Goal: Task Accomplishment & Management: Complete application form

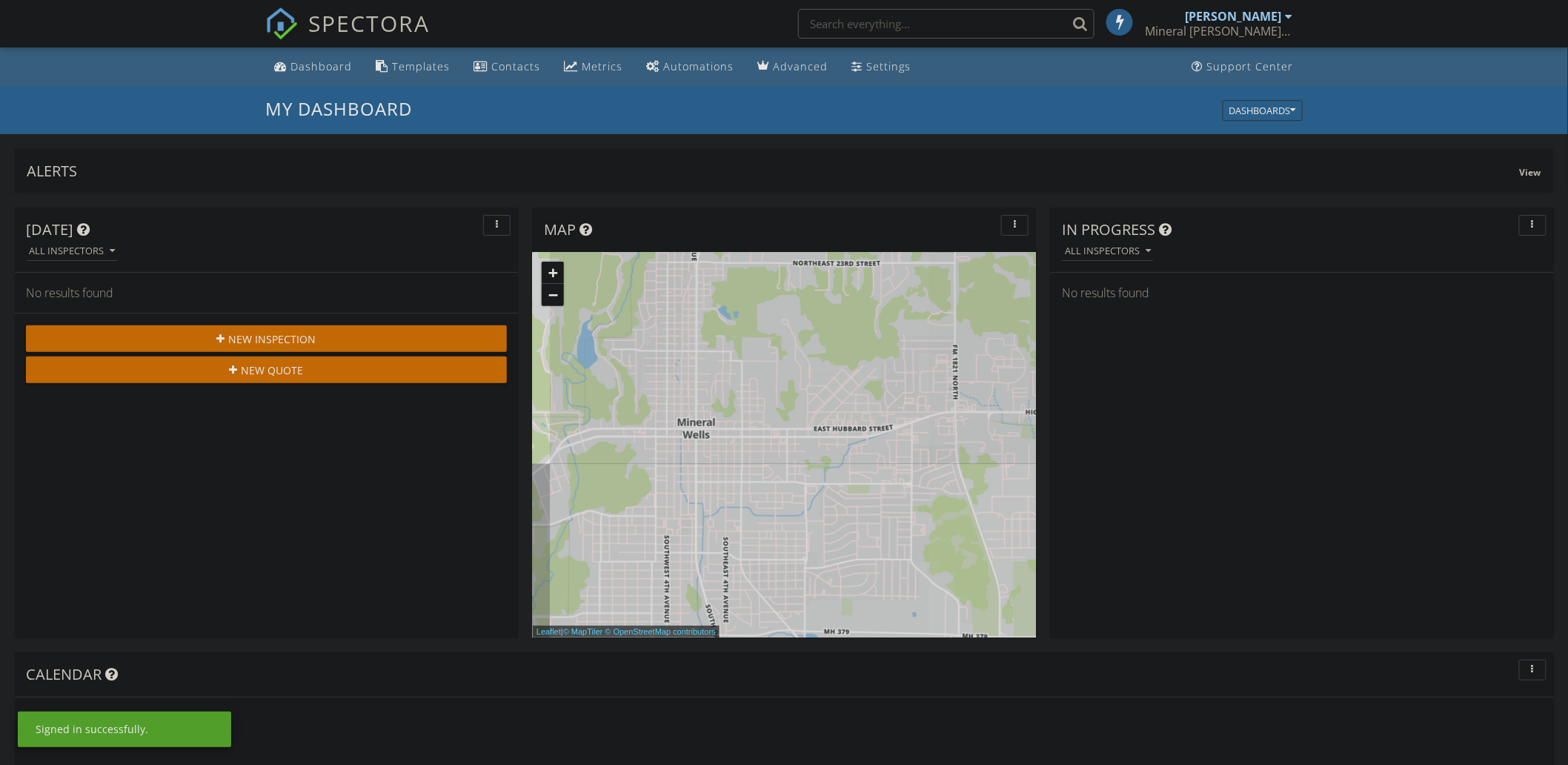
scroll to position [20, 20]
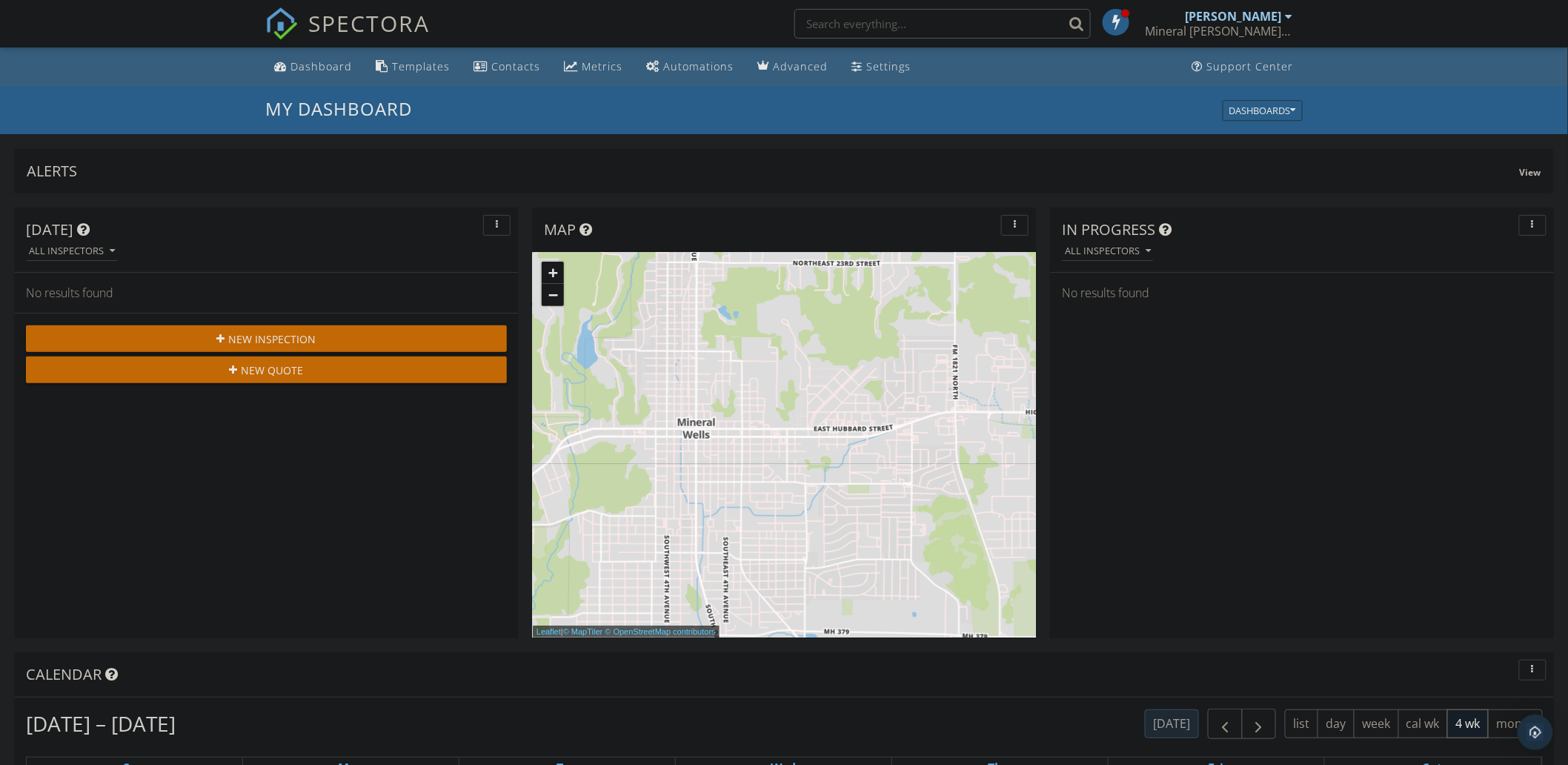
click at [300, 335] on span "New Inspection" at bounding box center [273, 339] width 88 height 15
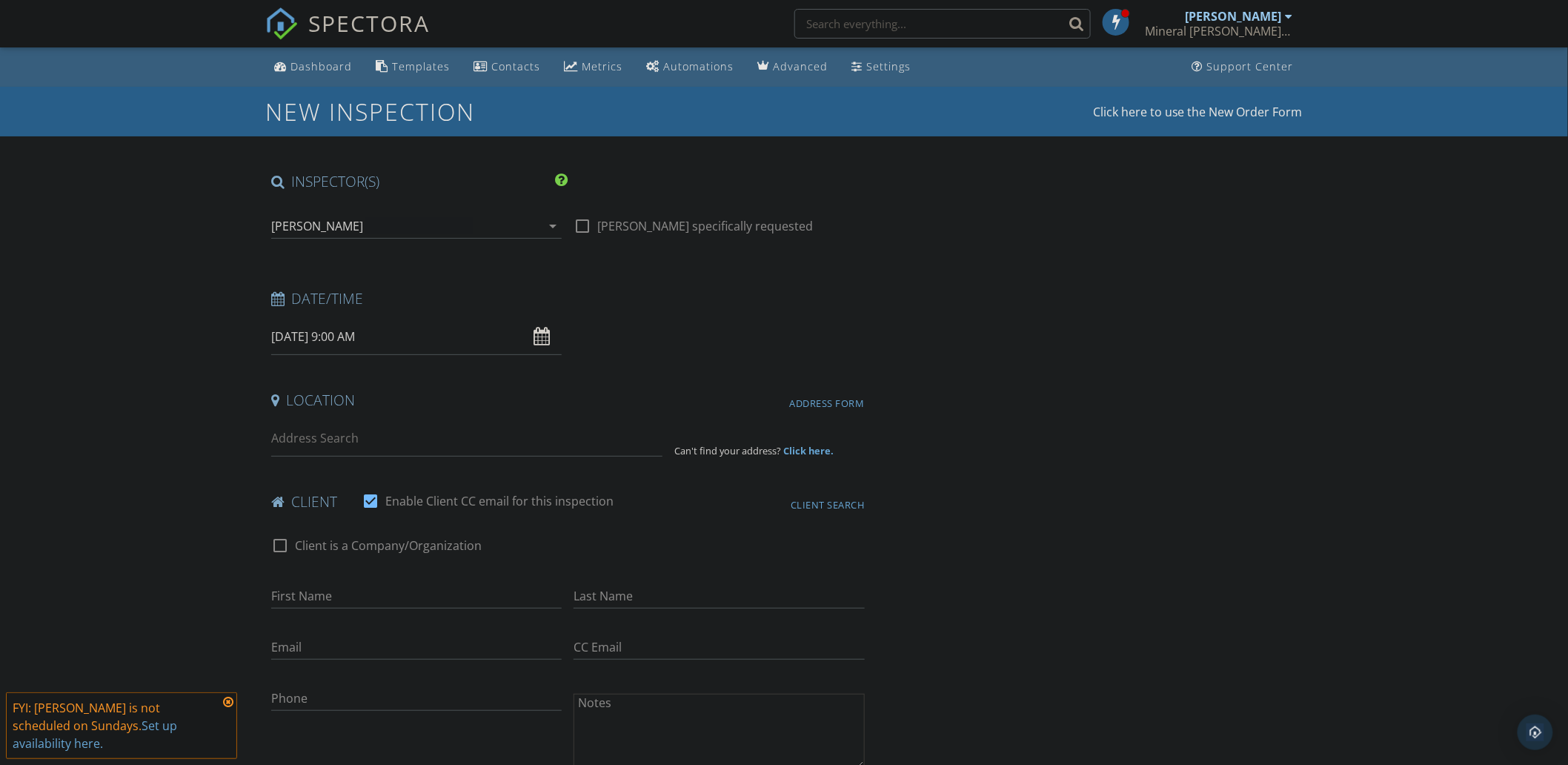
click at [545, 338] on div "09/28/2025 9:00 AM" at bounding box center [416, 337] width 290 height 36
click at [297, 335] on input "09/28/2025 9:00 AM" at bounding box center [416, 337] width 290 height 36
type input "09/29/2025 9:00 AM"
click at [321, 441] on input at bounding box center [466, 439] width 391 height 36
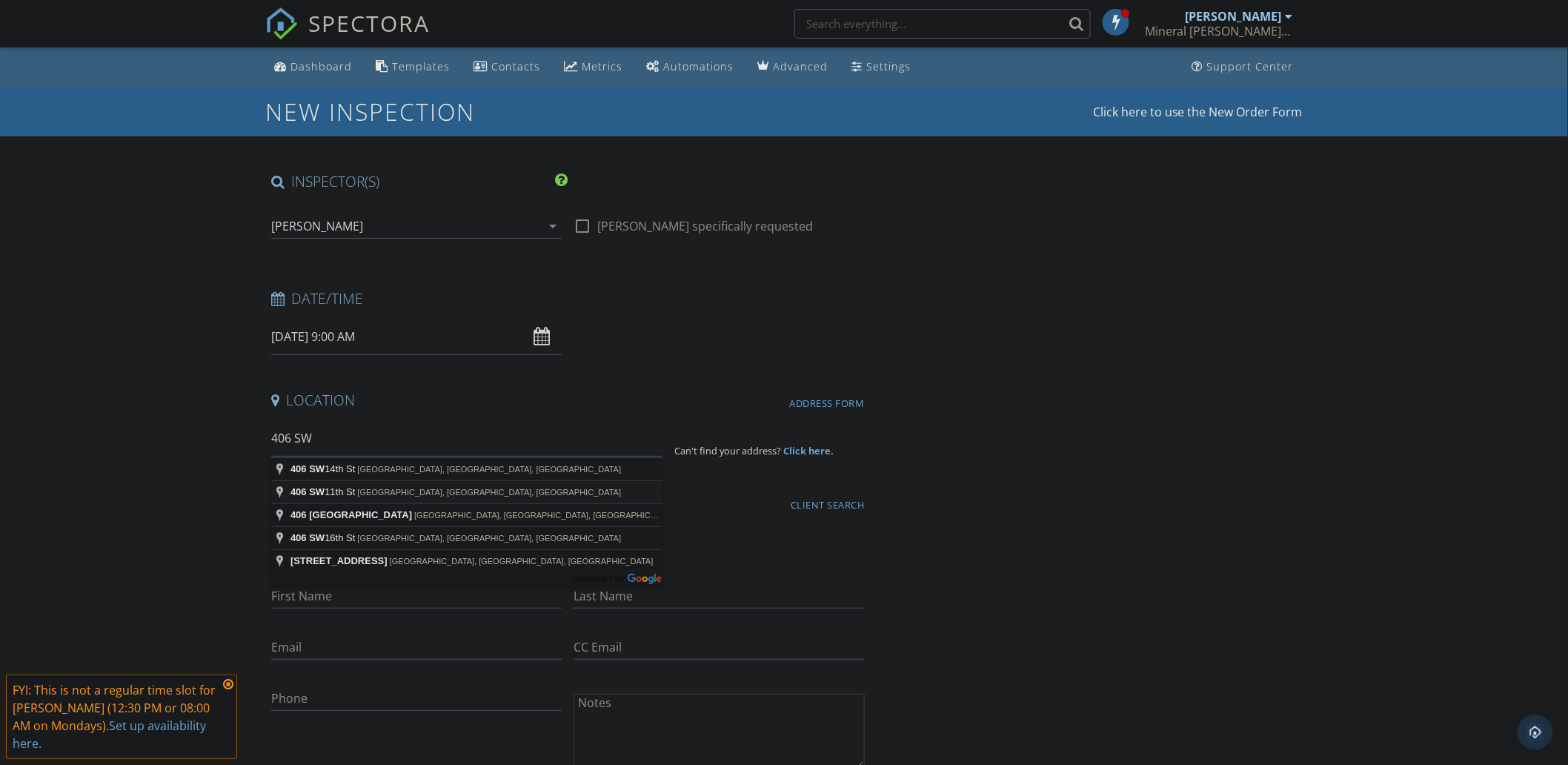
type input "406 SW 11th St, Mineral Wells, TX, USA"
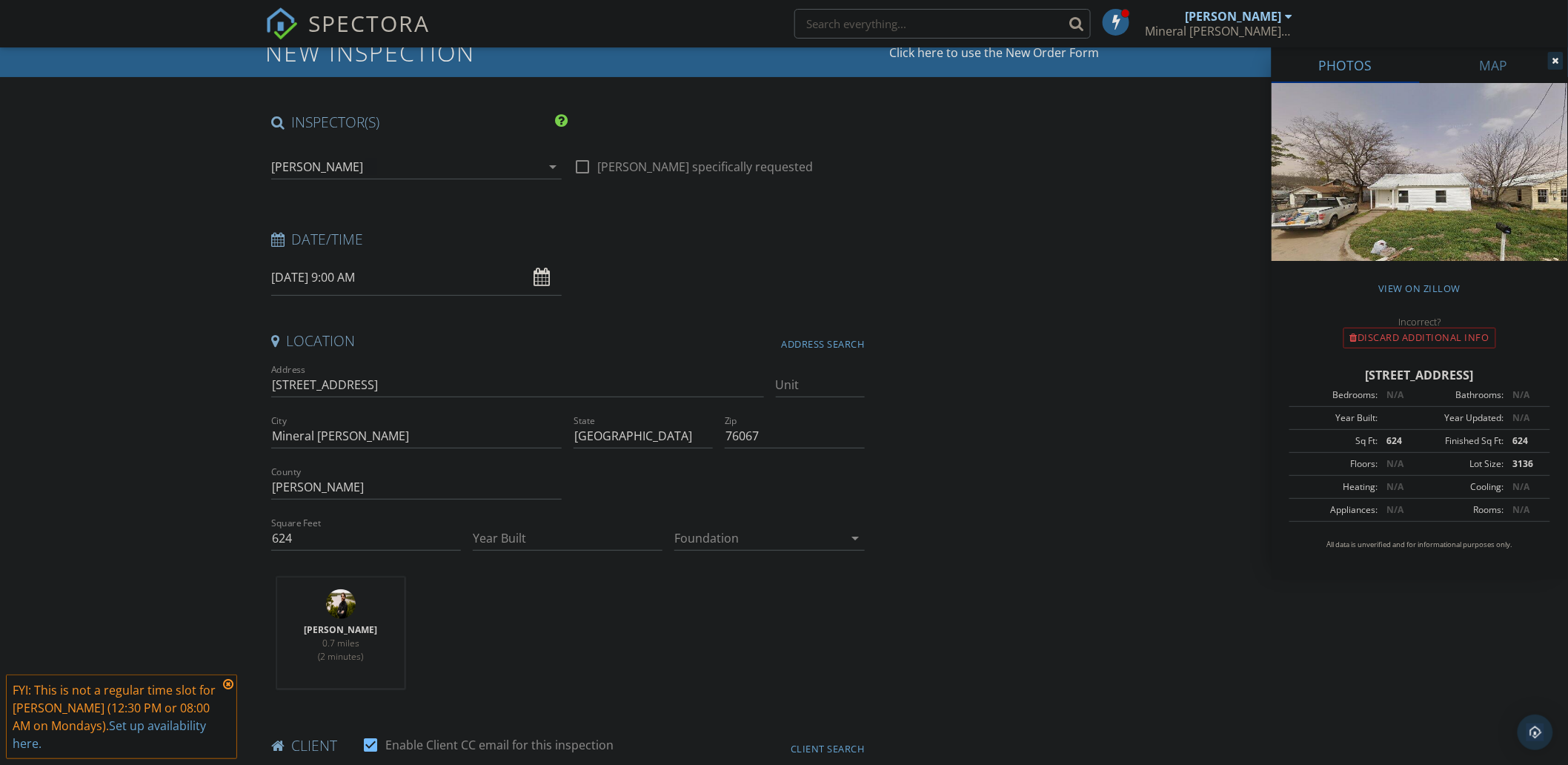
scroll to position [82, 0]
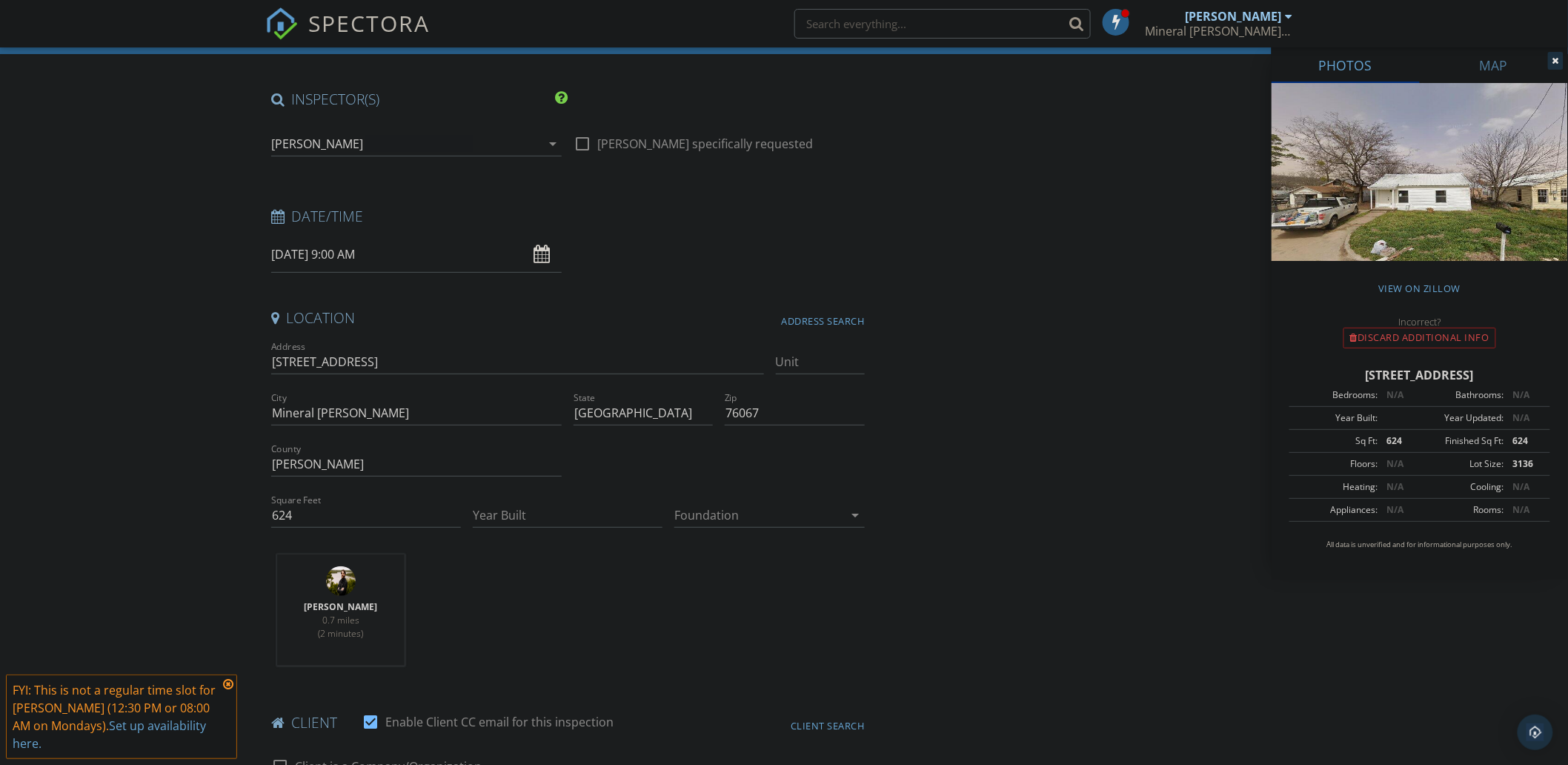
click at [720, 519] on div at bounding box center [759, 515] width 169 height 24
click at [704, 634] on div "Crawlspace" at bounding box center [770, 627] width 166 height 18
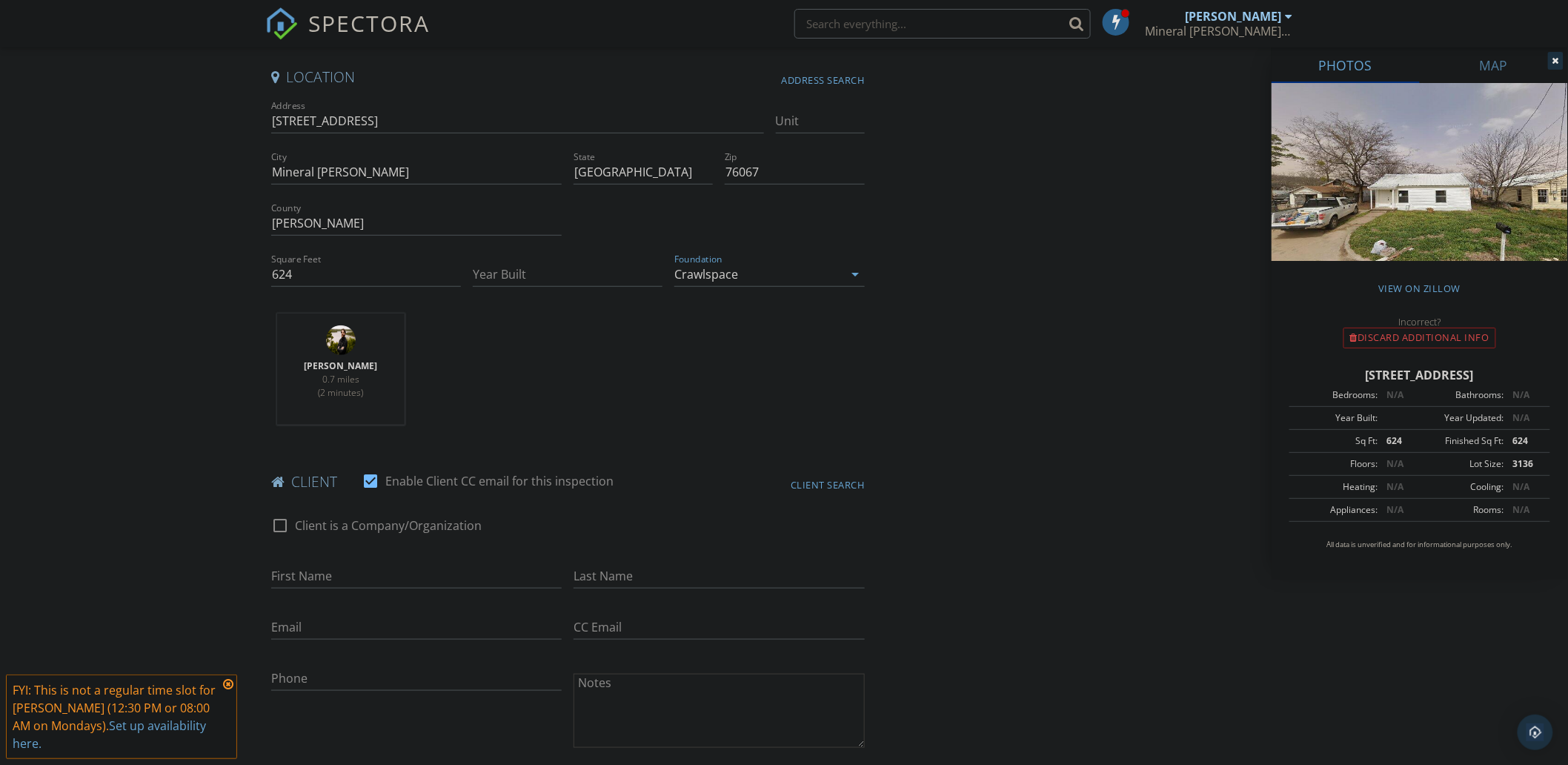
scroll to position [329, 0]
click at [298, 566] on input "First Name" at bounding box center [416, 570] width 290 height 25
type input "Stephanie"
type input "Cervantes"
type input "dstephanie0404@gmail.com"
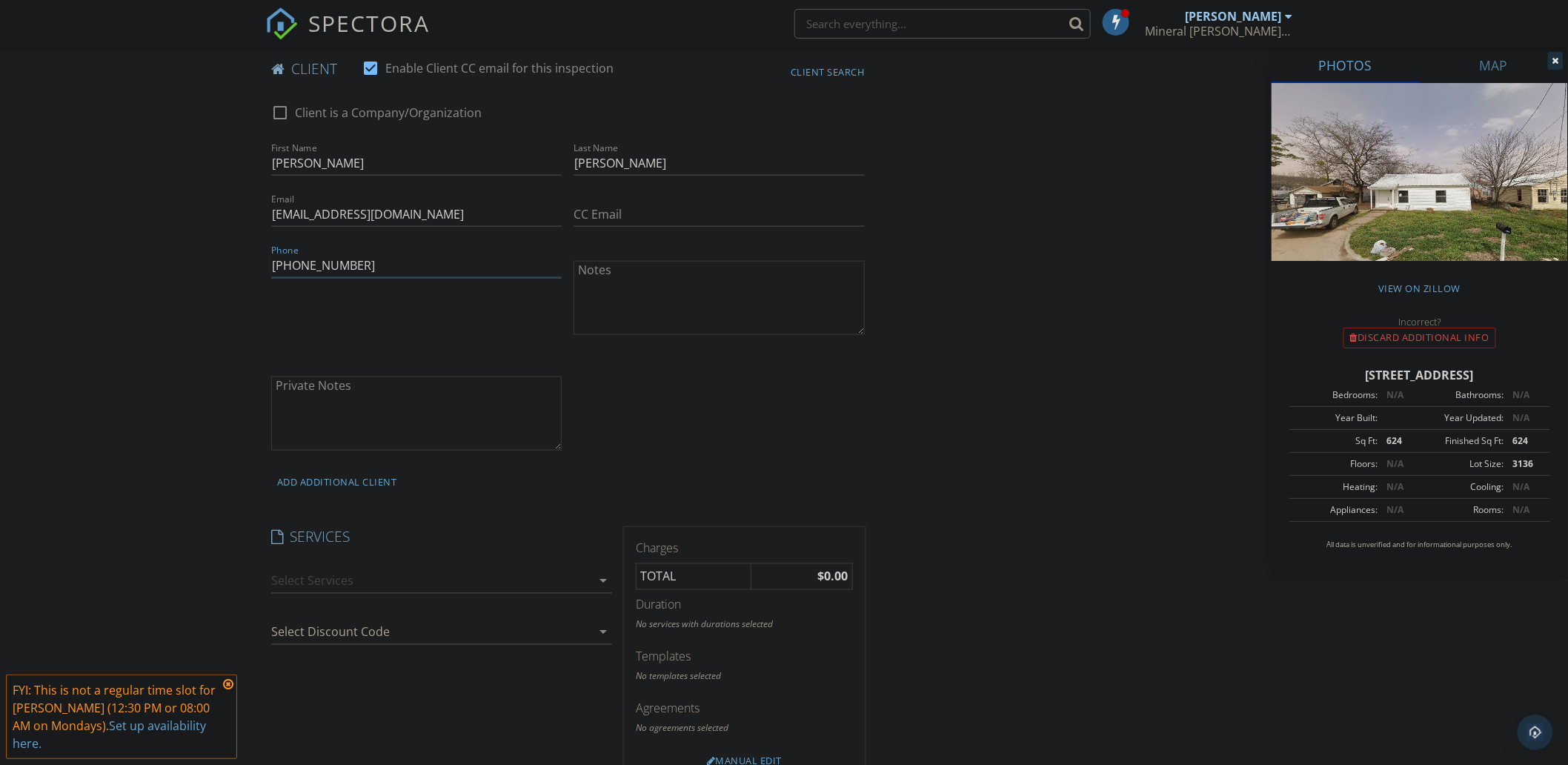
scroll to position [741, 0]
type input "940-452-3247"
click at [354, 393] on textarea "Private Notes" at bounding box center [416, 408] width 290 height 74
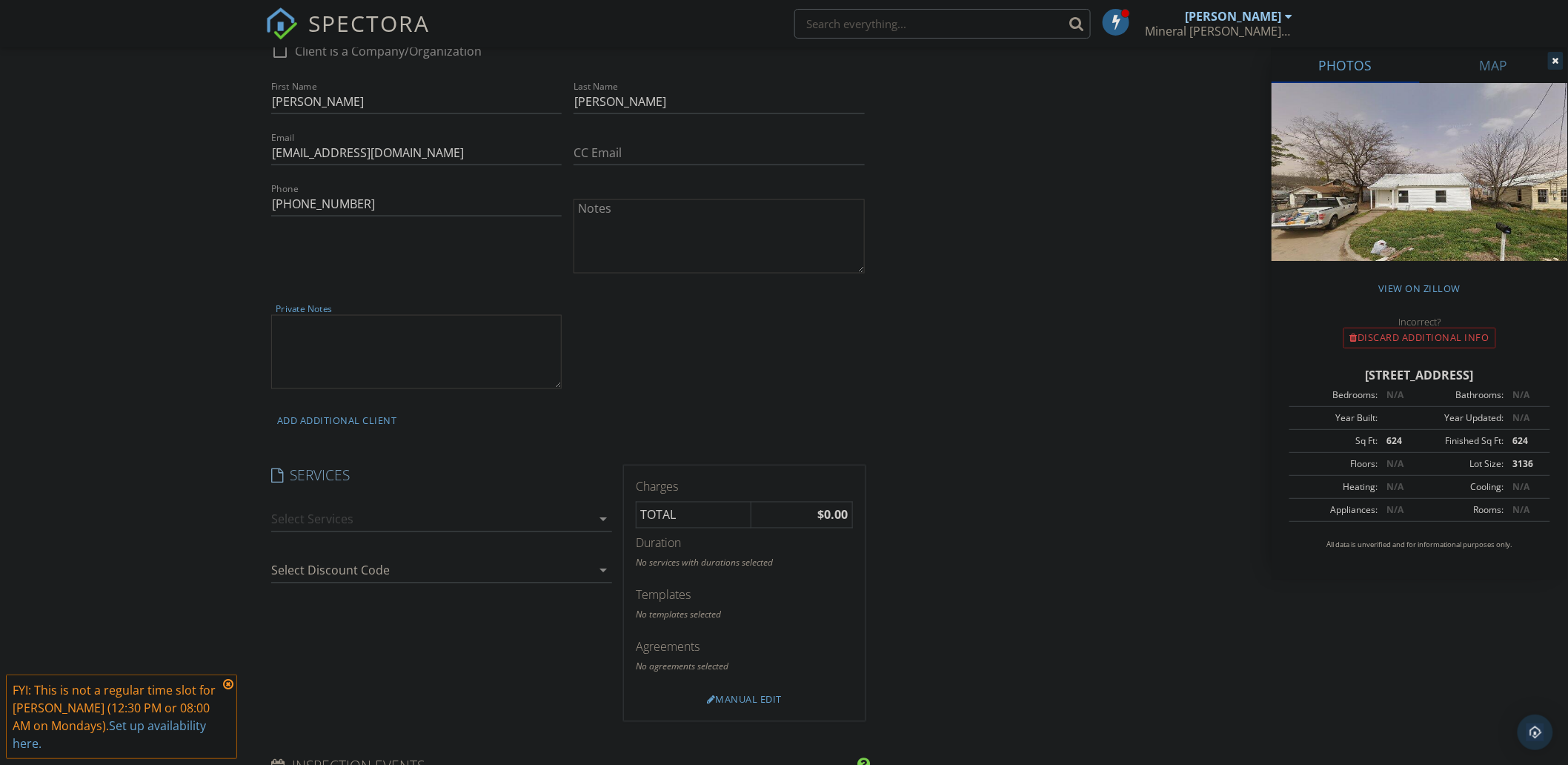
scroll to position [823, 0]
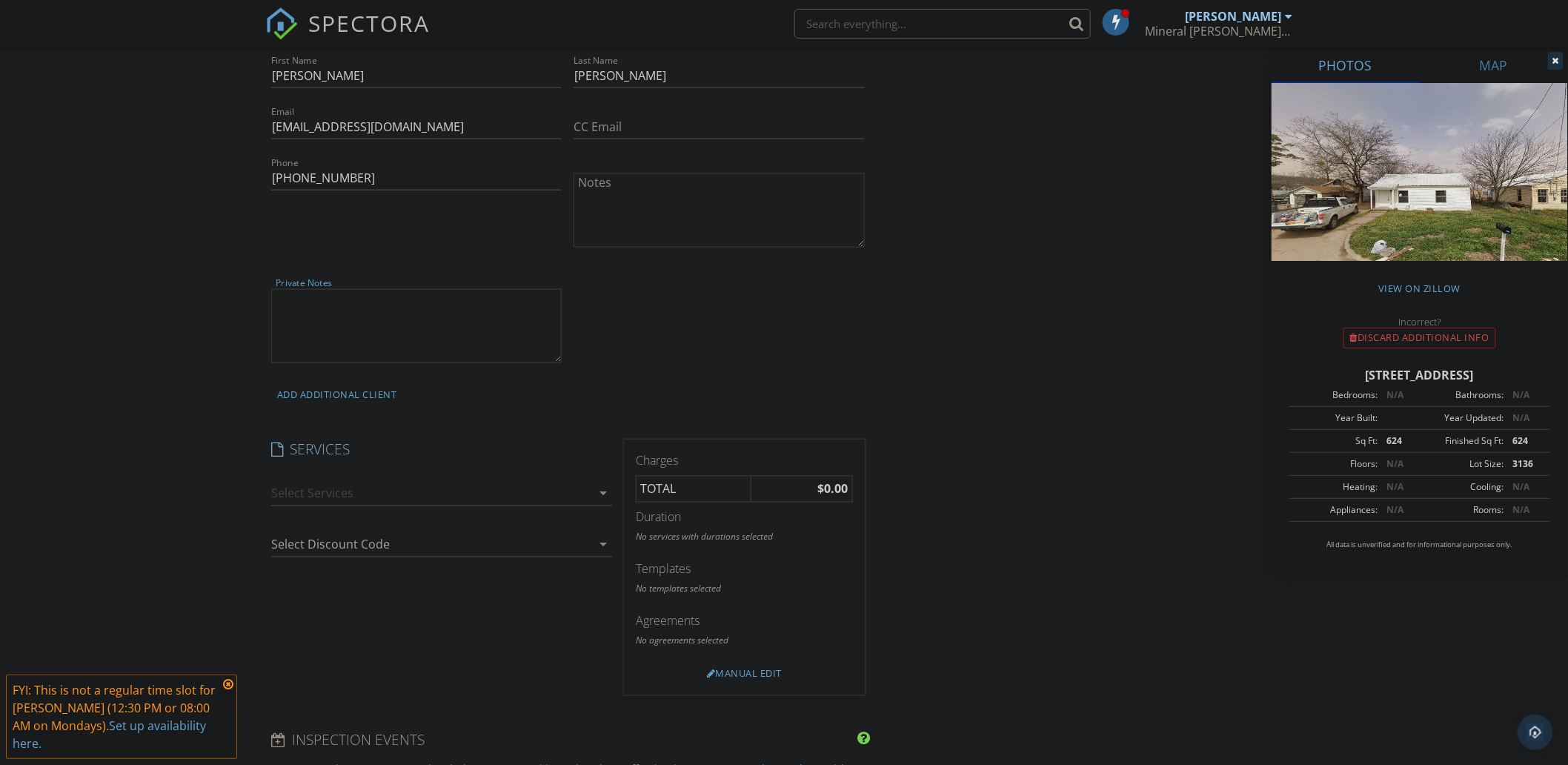
click at [339, 500] on div at bounding box center [431, 493] width 320 height 24
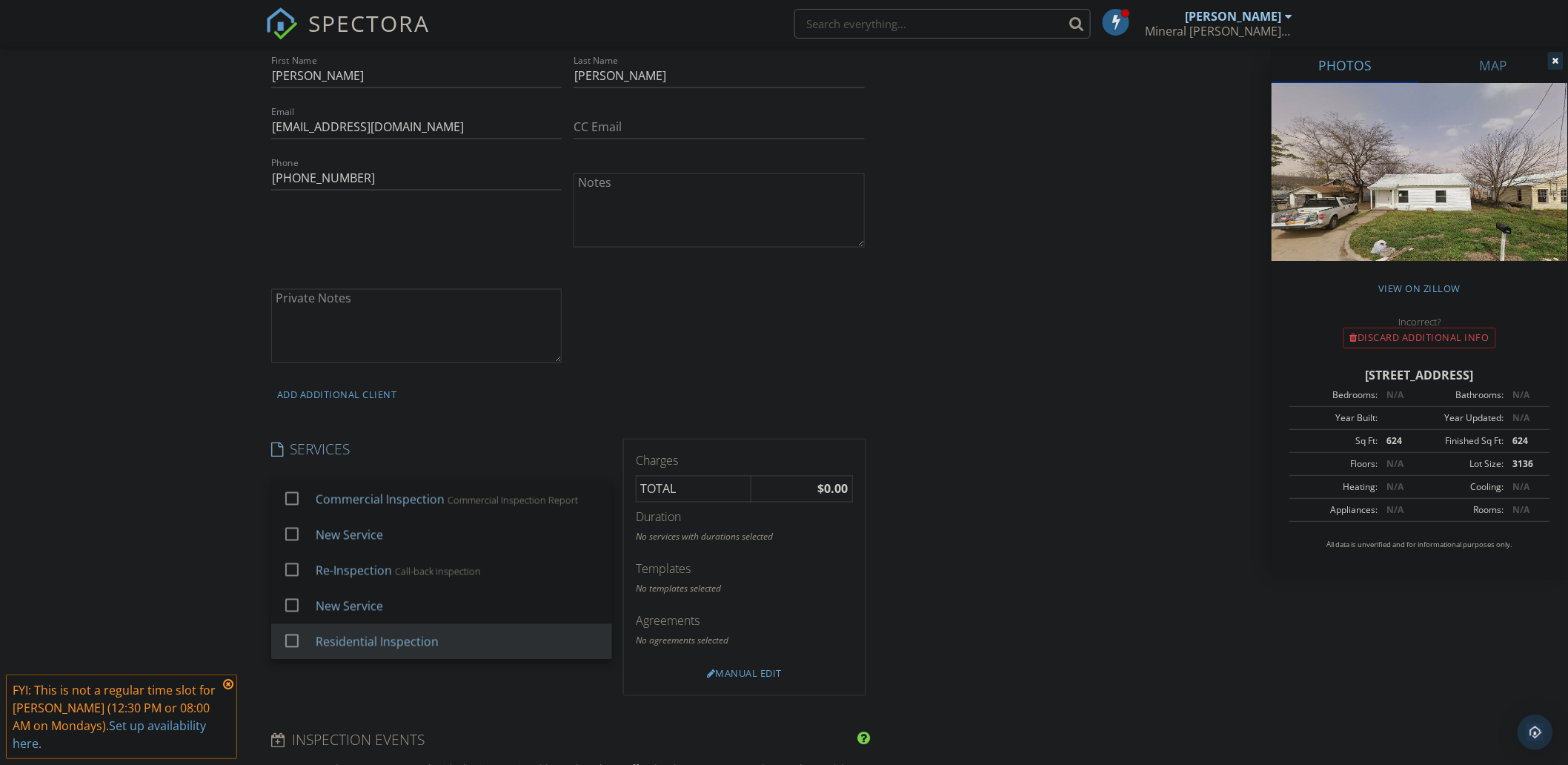
click at [316, 641] on div "Residential Inspection" at bounding box center [377, 641] width 123 height 18
click at [945, 585] on div "INSPECTOR(S) check_box Chad Crawford PRIMARY Chad Crawford arrow_drop_down chec…" at bounding box center [784, 592] width 1037 height 2487
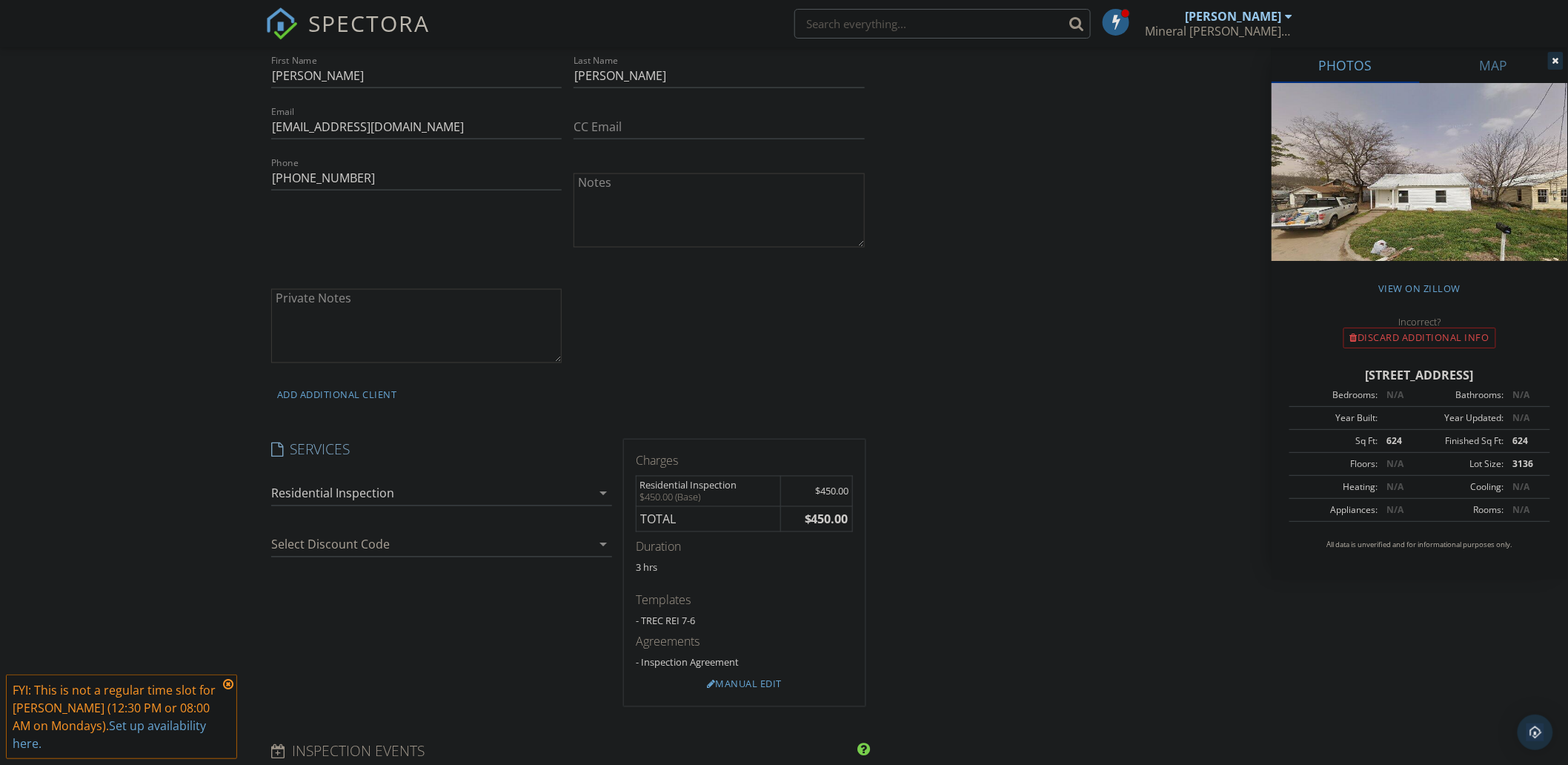
click at [520, 545] on div at bounding box center [421, 544] width 300 height 24
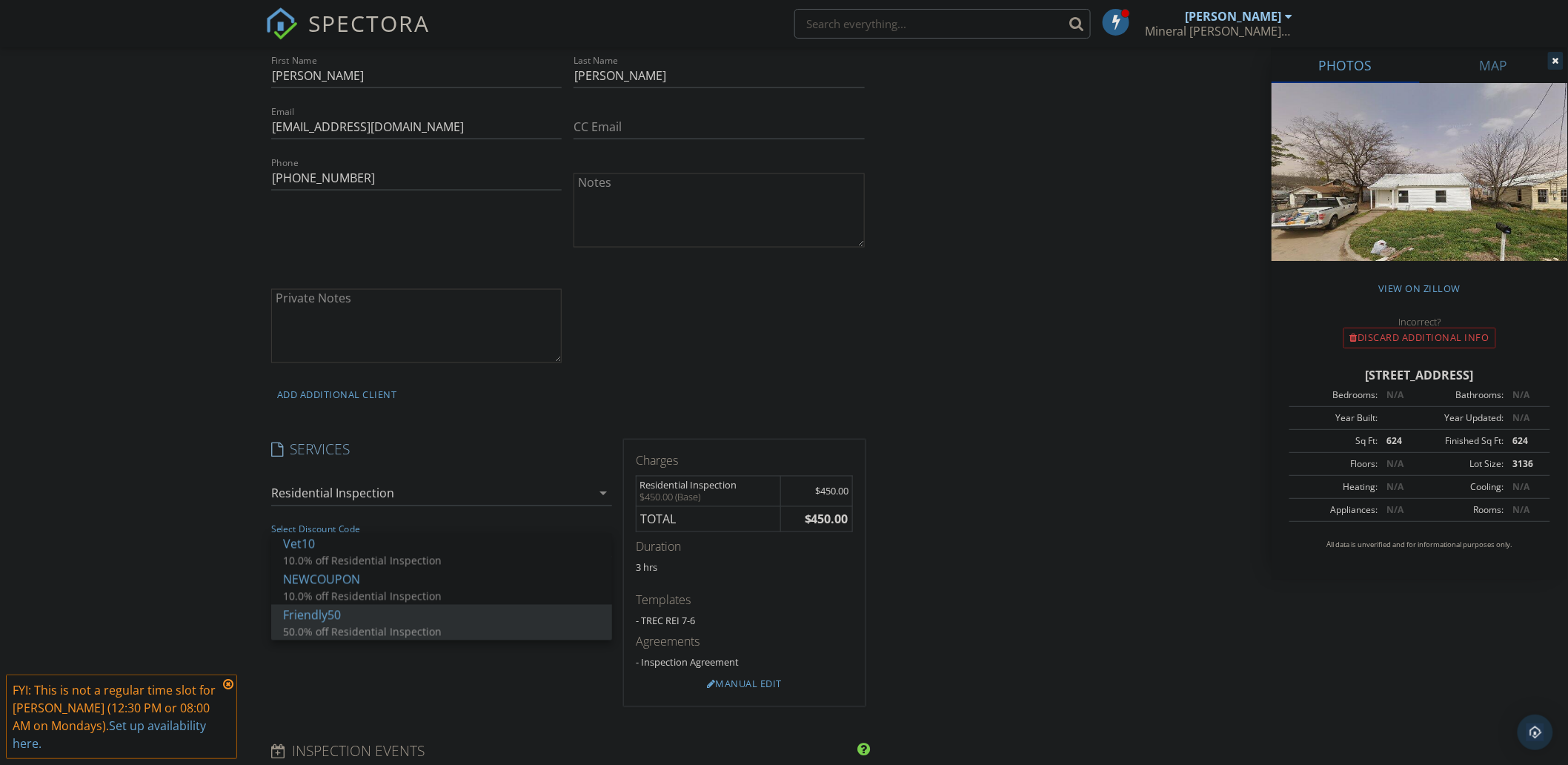
click at [334, 623] on div "Friendly50" at bounding box center [441, 615] width 317 height 18
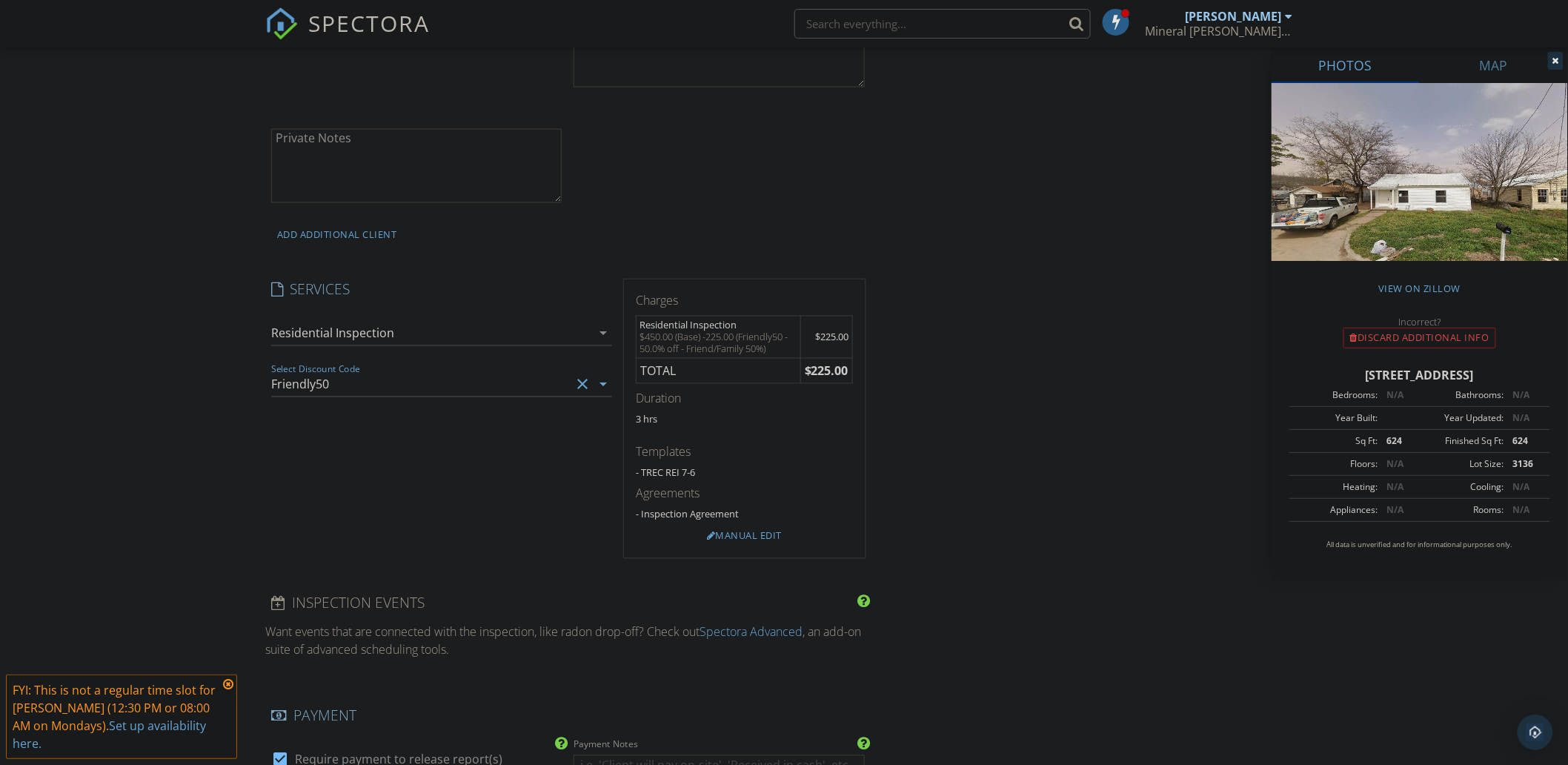
scroll to position [988, 0]
click at [759, 520] on div "Agreements - Inspection Agreement" at bounding box center [743, 501] width 216 height 42
click at [765, 529] on div "Manual Edit" at bounding box center [744, 532] width 87 height 19
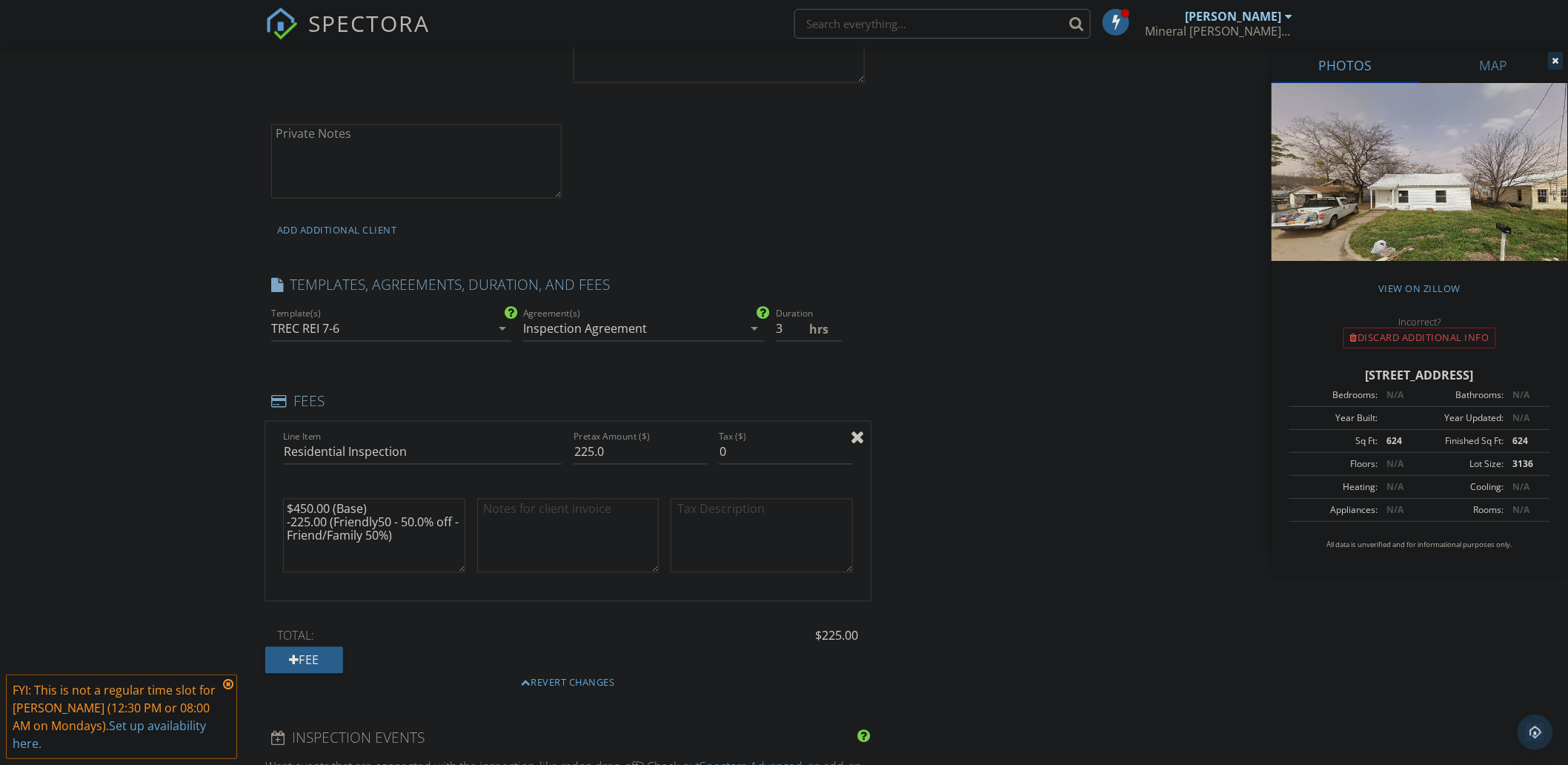
click at [291, 508] on textarea "$450.00 (Base) -225.00 (Friendly50 - 50.0% off - Friend/Family 50%)" at bounding box center [374, 536] width 183 height 74
drag, startPoint x: 235, startPoint y: 522, endPoint x: 293, endPoint y: 520, distance: 58.0
click at [236, 522] on div "New Inspection Click here to use the New Order Form INSPECTOR(S) check_box Chad…" at bounding box center [784, 479] width 1568 height 2759
drag, startPoint x: 379, startPoint y: 522, endPoint x: 454, endPoint y: 521, distance: 75.0
click at [454, 521] on textarea "$450.00 (Base) -225.00 (Friendly50 - 50.0% off - Friend/Family 50%)" at bounding box center [374, 536] width 183 height 74
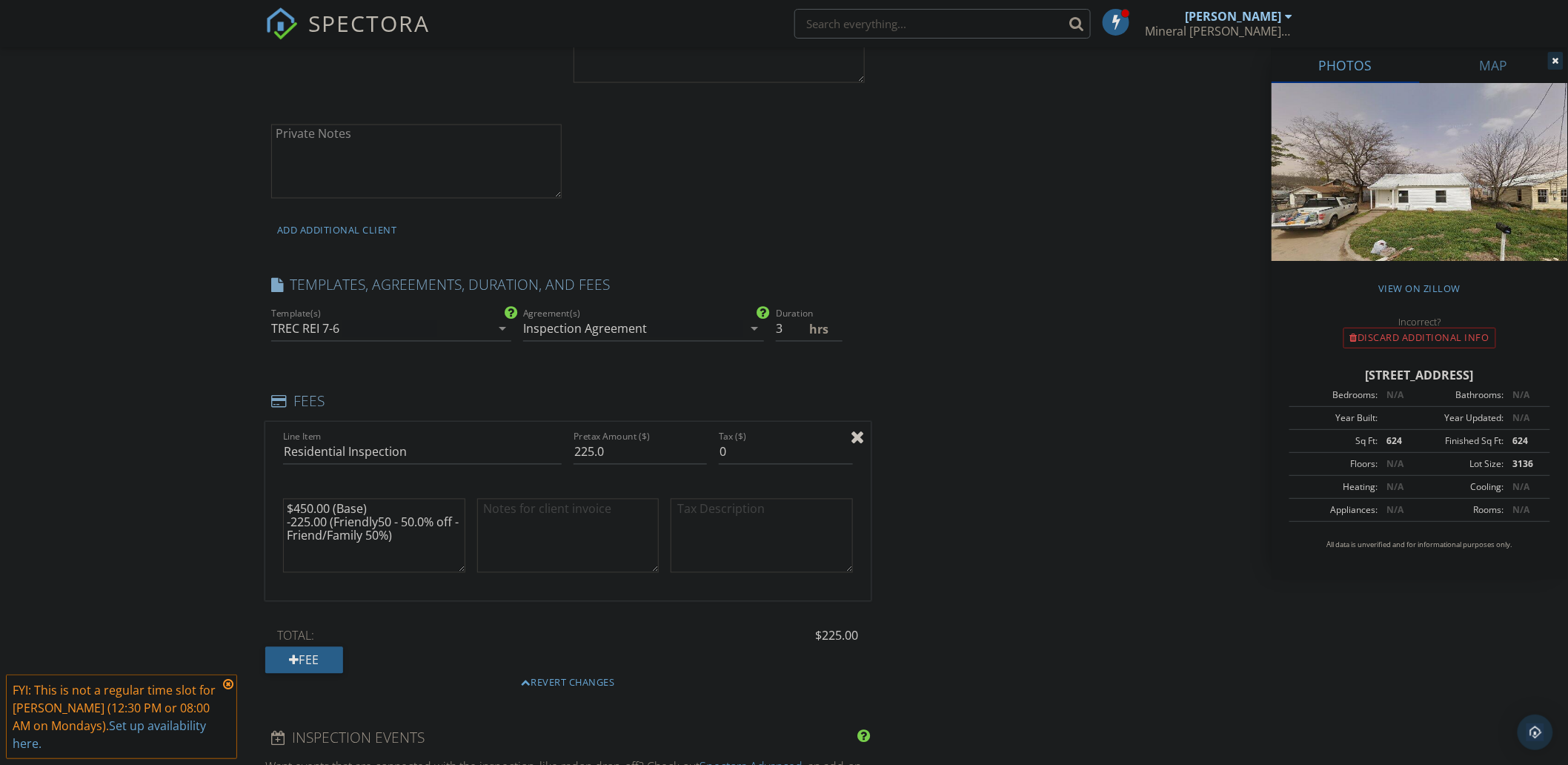
click at [427, 528] on textarea "$450.00 (Base) -225.00 (Friendly50 - 50.0% off - Friend/Family 50%)" at bounding box center [374, 536] width 183 height 74
drag, startPoint x: 380, startPoint y: 521, endPoint x: 387, endPoint y: 535, distance: 15.7
click at [387, 535] on textarea "$450.00 (Base) -225.00 (Friendly50 - 50.0% off - Friend/Family 50%)" at bounding box center [374, 536] width 183 height 74
click at [397, 526] on textarea "$450.00 (Base) -225.00 (Friendly50 - 50.0% off - Friend/Family 50%)" at bounding box center [374, 536] width 183 height 74
click at [367, 534] on textarea "$450.00 (Base) -225.00 (Friendly50 - 50.0% off - Friend/Family 50%)" at bounding box center [374, 536] width 183 height 74
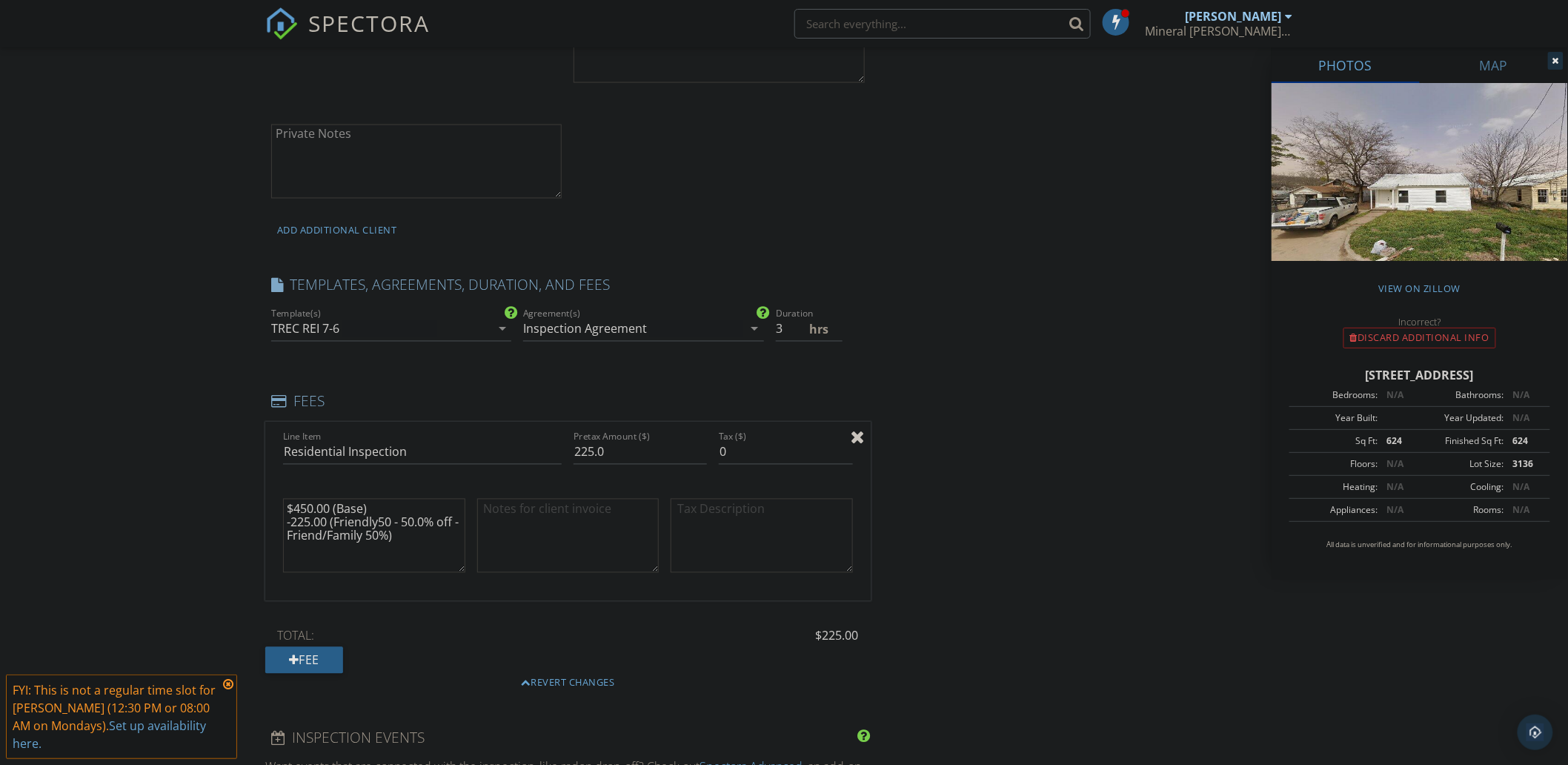
click at [367, 534] on textarea "$450.00 (Base) -225.00 (Friendly50 - 50.0% off - Friend/Family 50%)" at bounding box center [374, 536] width 183 height 74
drag, startPoint x: 329, startPoint y: 520, endPoint x: 458, endPoint y: 517, distance: 129.0
click at [458, 517] on textarea "$450.00 (Base) -225.00 (Friendly50 - 50.0% off - Friend/Family" at bounding box center [374, 536] width 183 height 74
click at [302, 520] on textarea "$450.00 (Base) -225.00 - Friend/Family" at bounding box center [374, 536] width 183 height 74
type textarea "$450.00 (Base) -200.00 - Friend/Family"
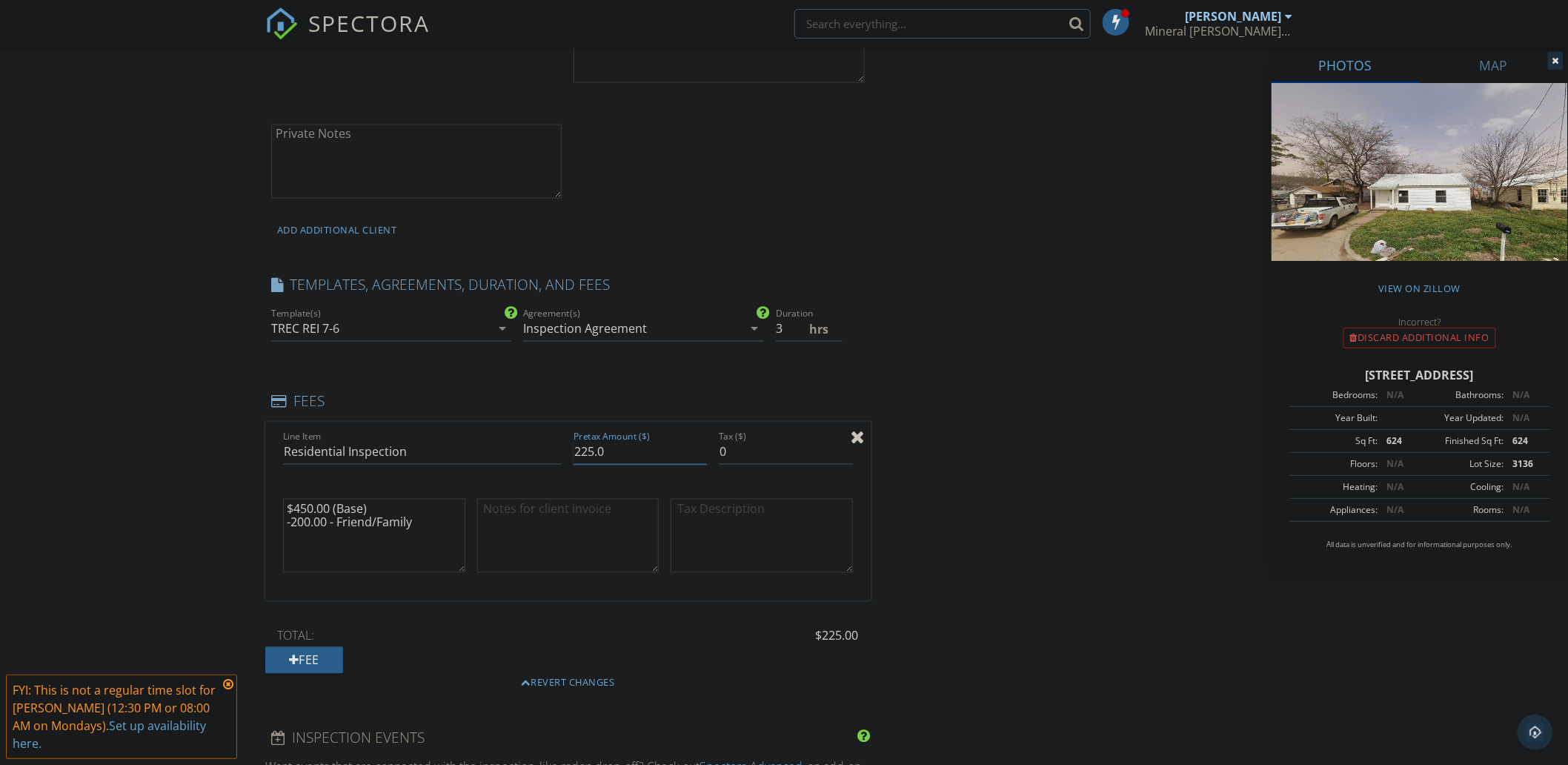
drag, startPoint x: 581, startPoint y: 453, endPoint x: 594, endPoint y: 453, distance: 13.0
click at [594, 453] on input "225.0" at bounding box center [640, 453] width 133 height 25
type input "250.0"
click at [1010, 640] on div "INSPECTOR(S) check_box Chad Crawford PRIMARY Chad Crawford arrow_drop_down chec…" at bounding box center [784, 503] width 1037 height 2638
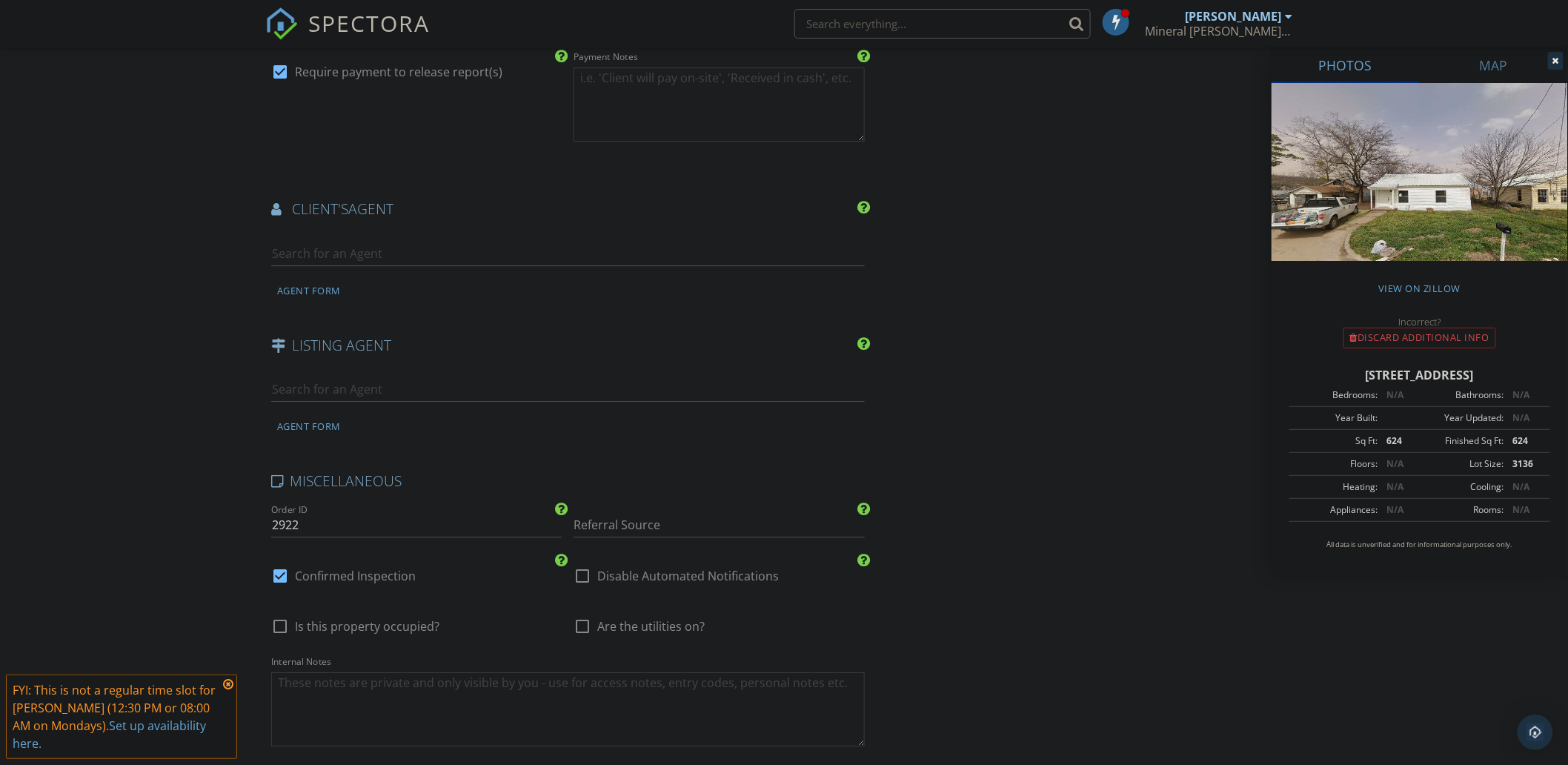
scroll to position [1811, 0]
click at [284, 529] on input "2922" at bounding box center [416, 524] width 290 height 25
type input "2522"
click at [651, 523] on input "Referral Source" at bounding box center [718, 524] width 290 height 25
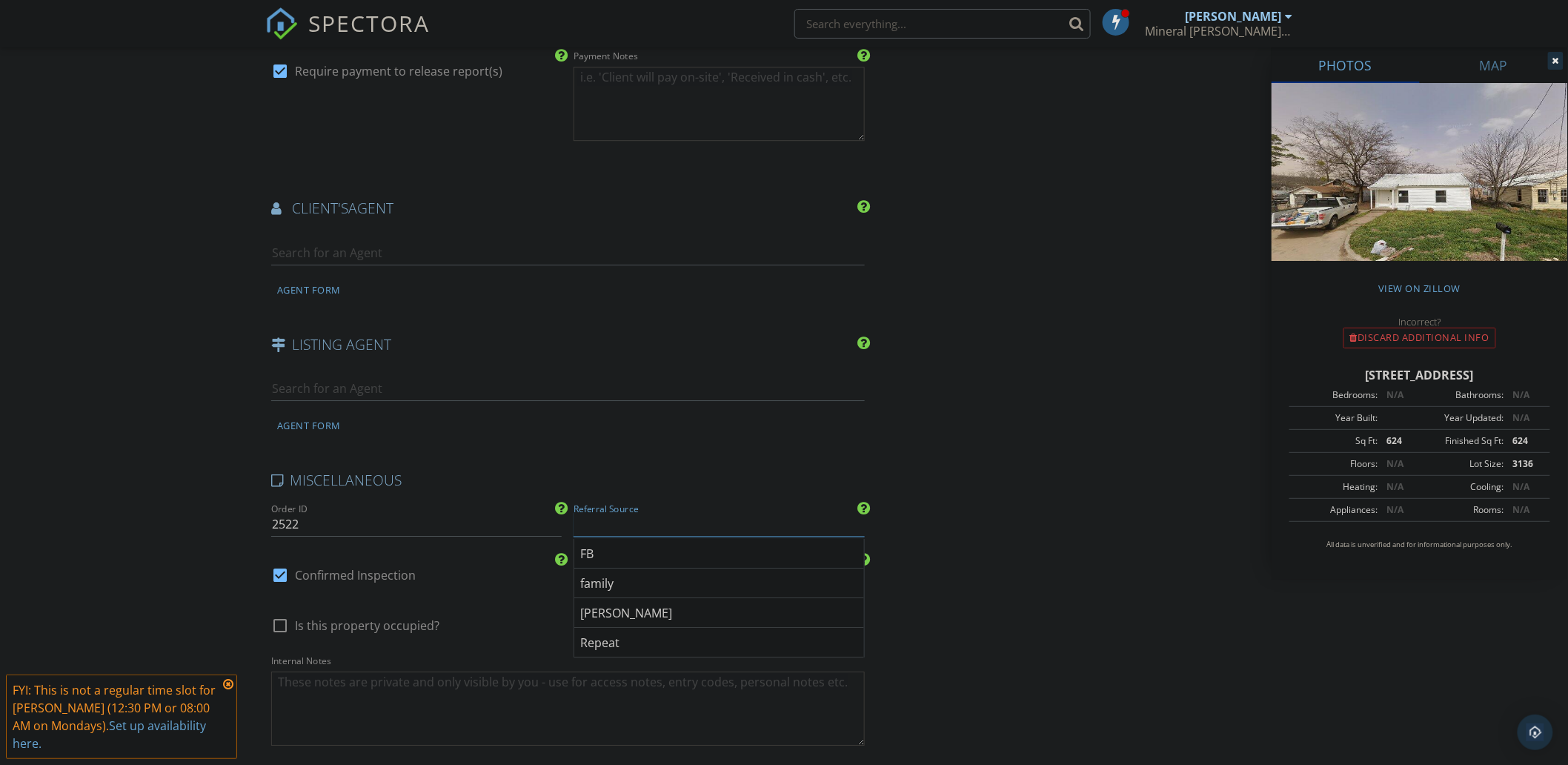
click at [606, 527] on input "Referral Source" at bounding box center [718, 524] width 290 height 25
type input "Joel"
click at [284, 524] on input "2522" at bounding box center [416, 524] width 290 height 25
type input "2922"
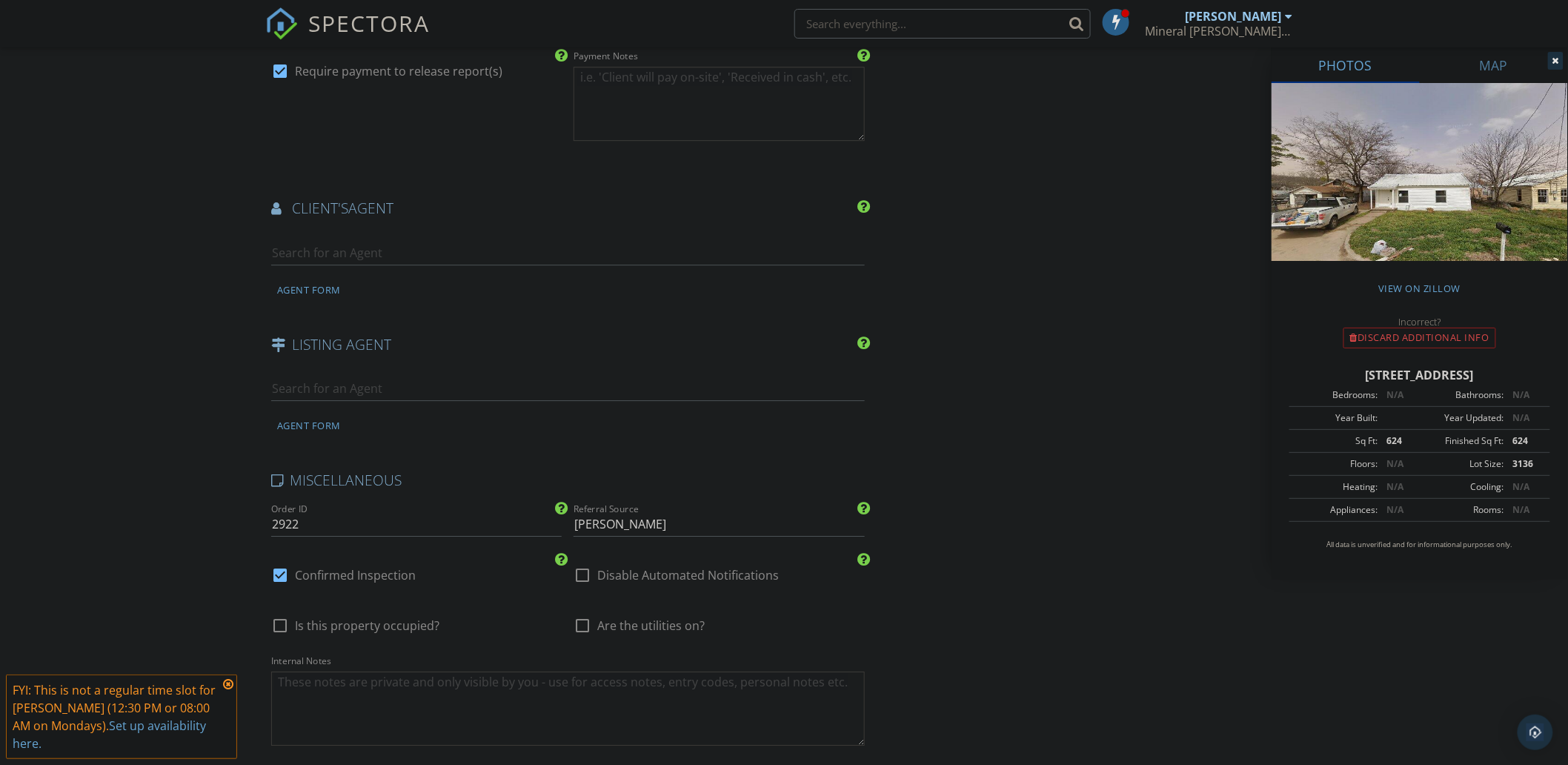
click at [328, 383] on input "text" at bounding box center [568, 389] width 594 height 25
type input "Debra Fenton"
click at [382, 425] on div "No results found. Click to add a new Agent" at bounding box center [389, 421] width 223 height 18
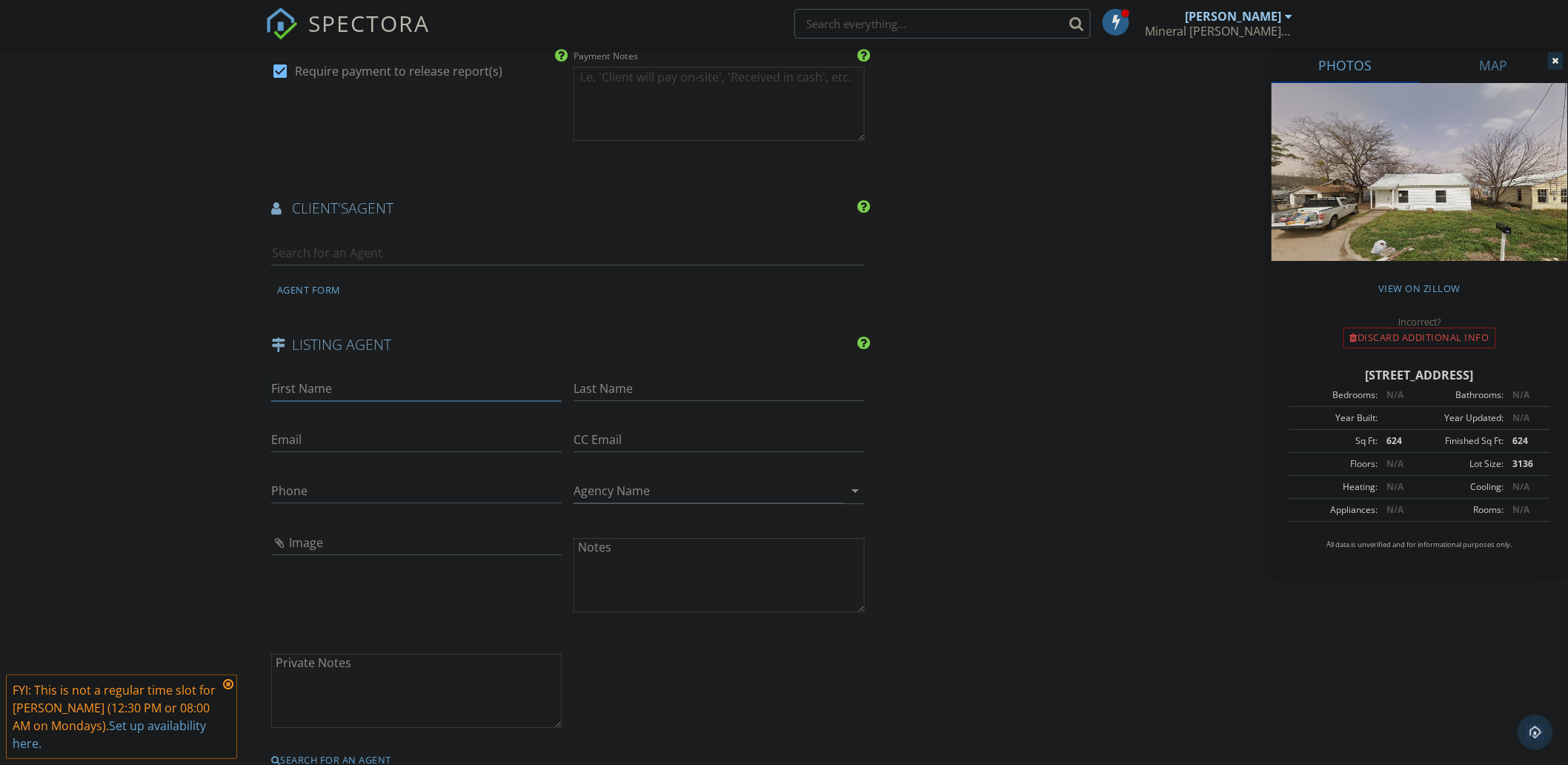
click at [334, 389] on input "First Name" at bounding box center [416, 389] width 290 height 25
type input "Debra"
type input "Fenton"
drag, startPoint x: 317, startPoint y: 484, endPoint x: 316, endPoint y: 492, distance: 8.1
click at [316, 487] on input "Phone" at bounding box center [416, 491] width 290 height 25
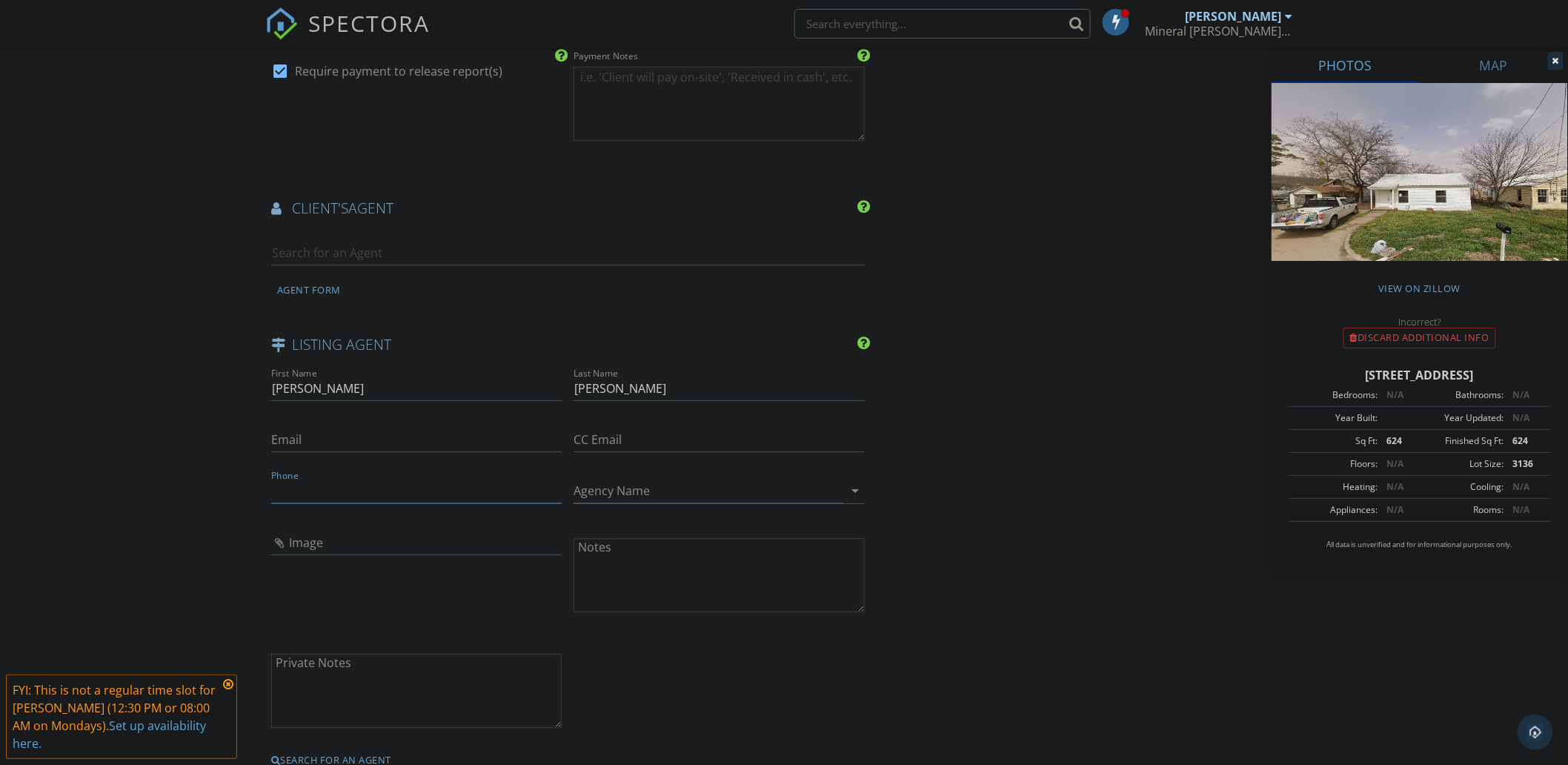
paste input "817-694-2440"
type input "817-694-2440"
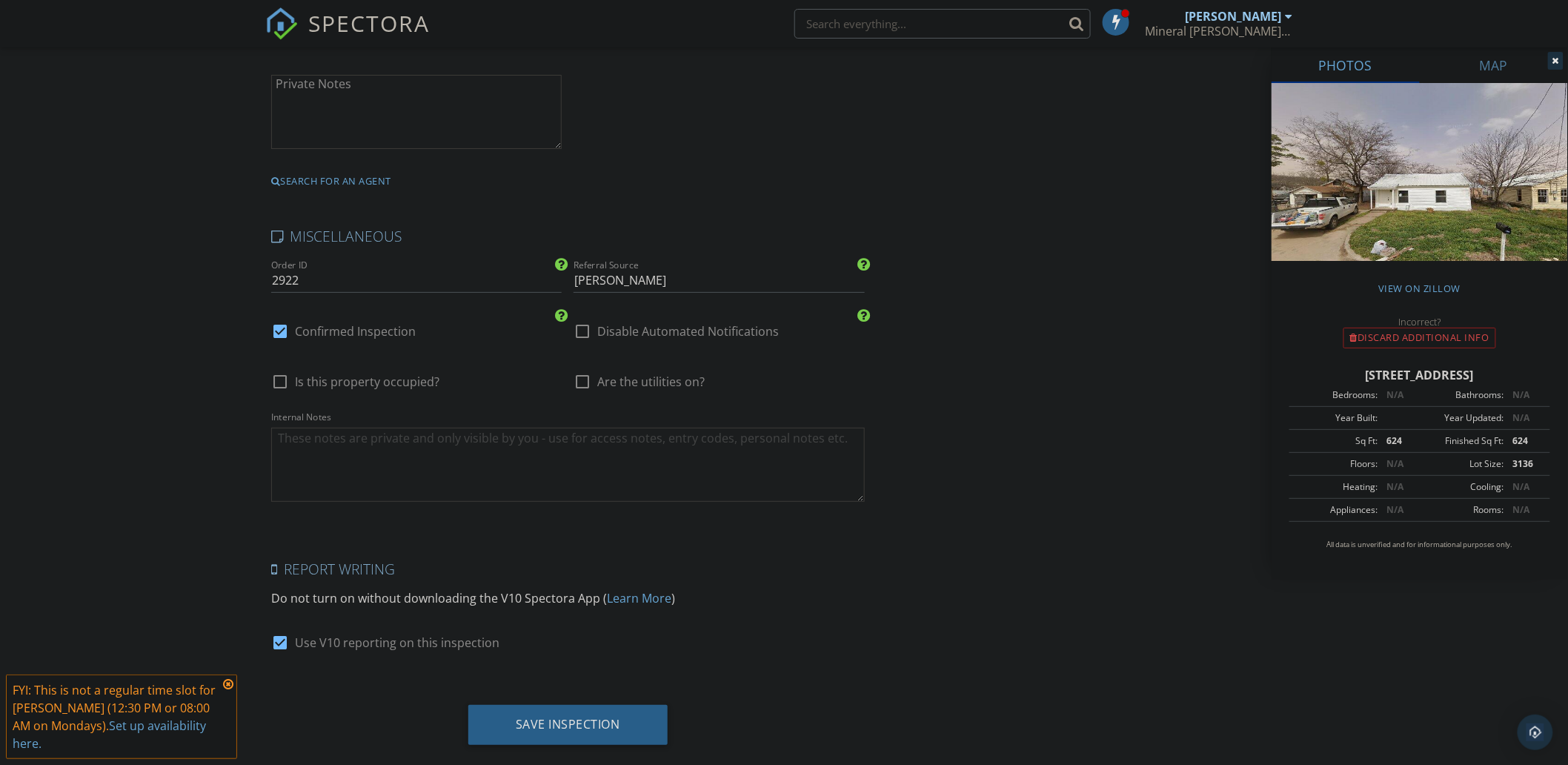
scroll to position [2417, 0]
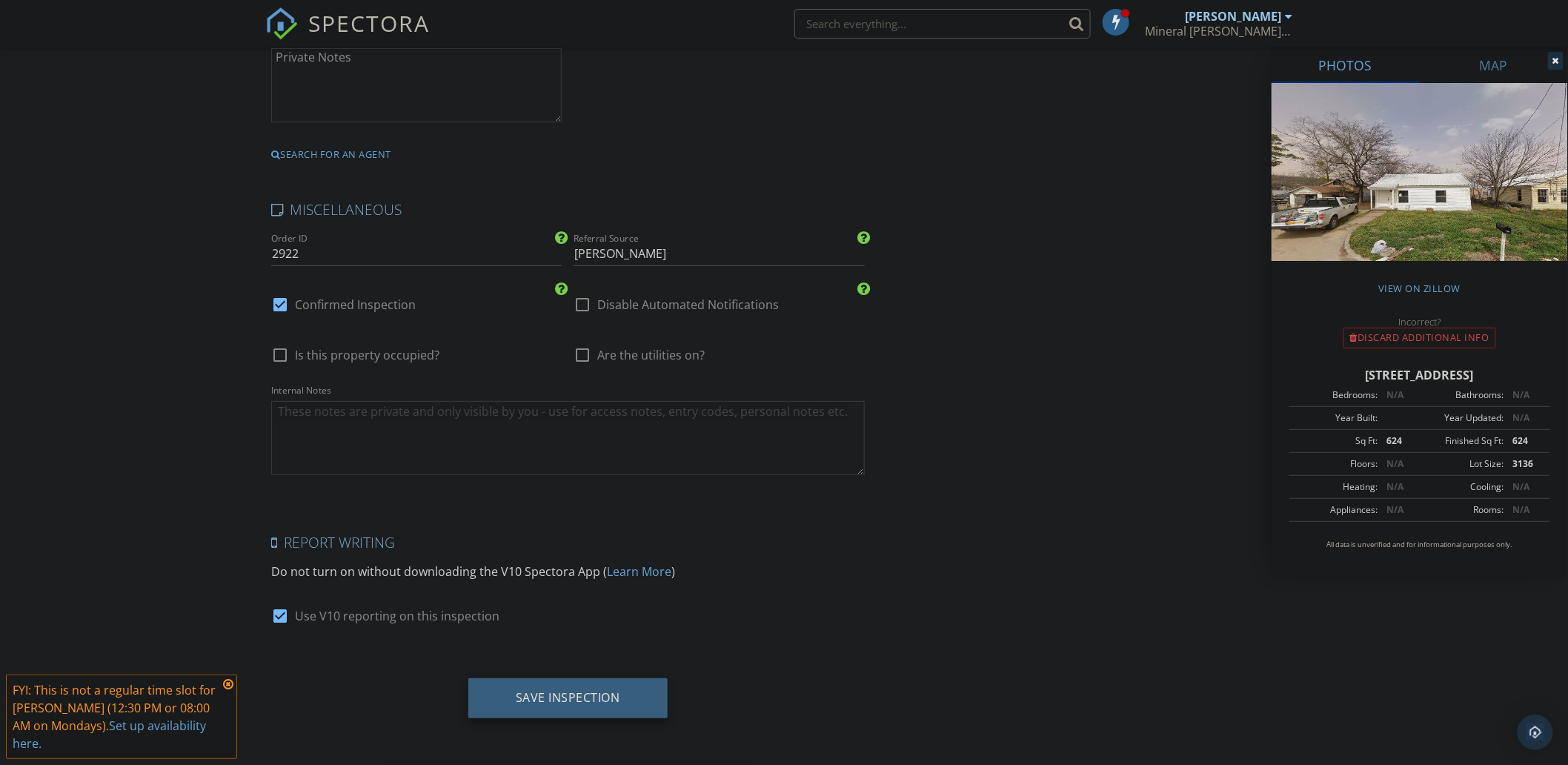
click at [559, 694] on div "Save Inspection" at bounding box center [568, 697] width 105 height 15
